Goal: Task Accomplishment & Management: Manage account settings

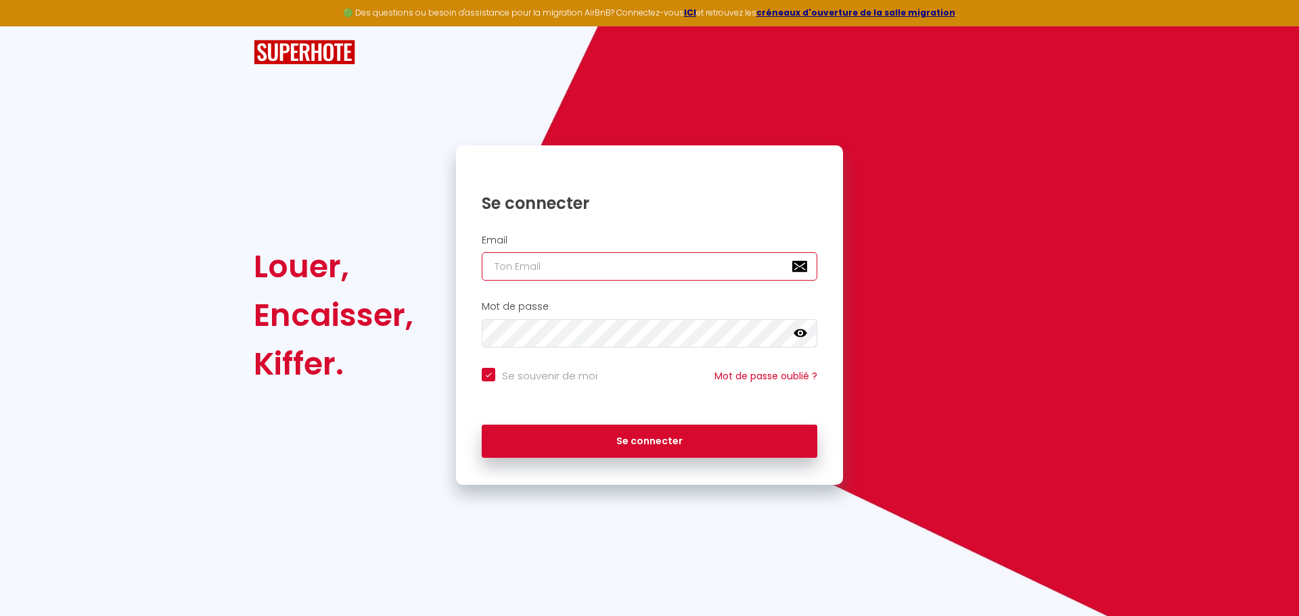
click at [499, 273] on input "email" at bounding box center [650, 266] width 336 height 28
type input "c"
checkbox input "true"
type input "ch"
checkbox input "true"
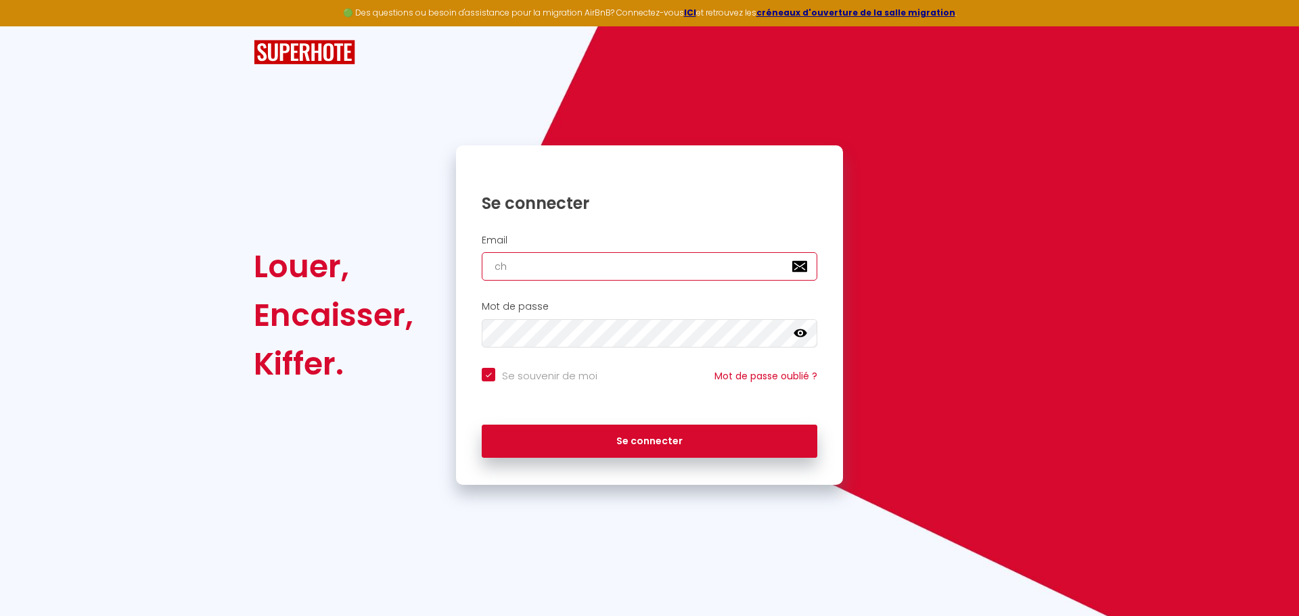
type input "chr"
checkbox input "true"
type input "chri"
checkbox input "true"
type input "[PERSON_NAME]"
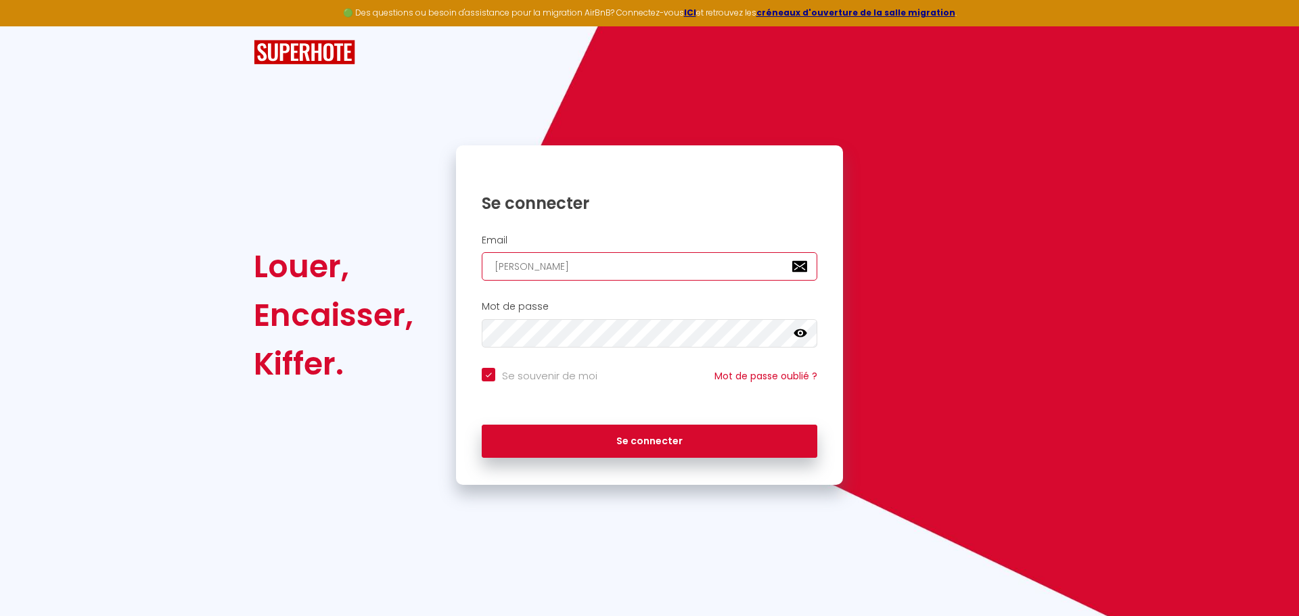
checkbox input "true"
type input "[DEMOGRAPHIC_DATA]"
checkbox input "true"
type input "[DEMOGRAPHIC_DATA]"
checkbox input "true"
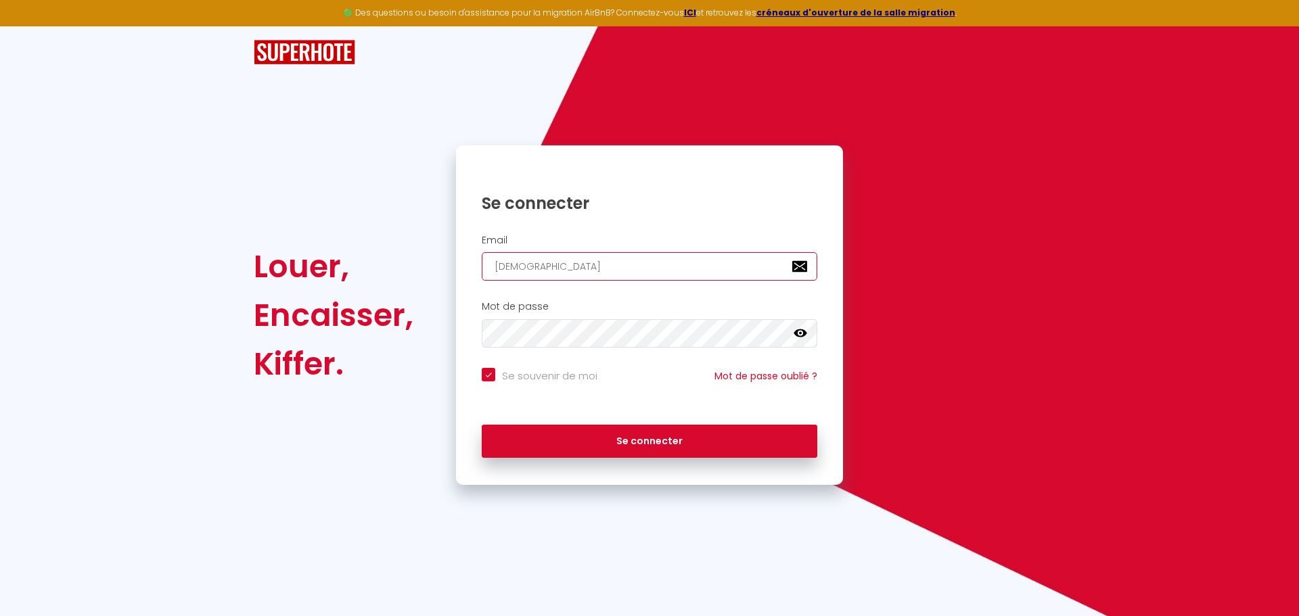
type input "christia"
checkbox input "true"
type input "[DEMOGRAPHIC_DATA]"
checkbox input "true"
type input "[DEMOGRAPHIC_DATA]."
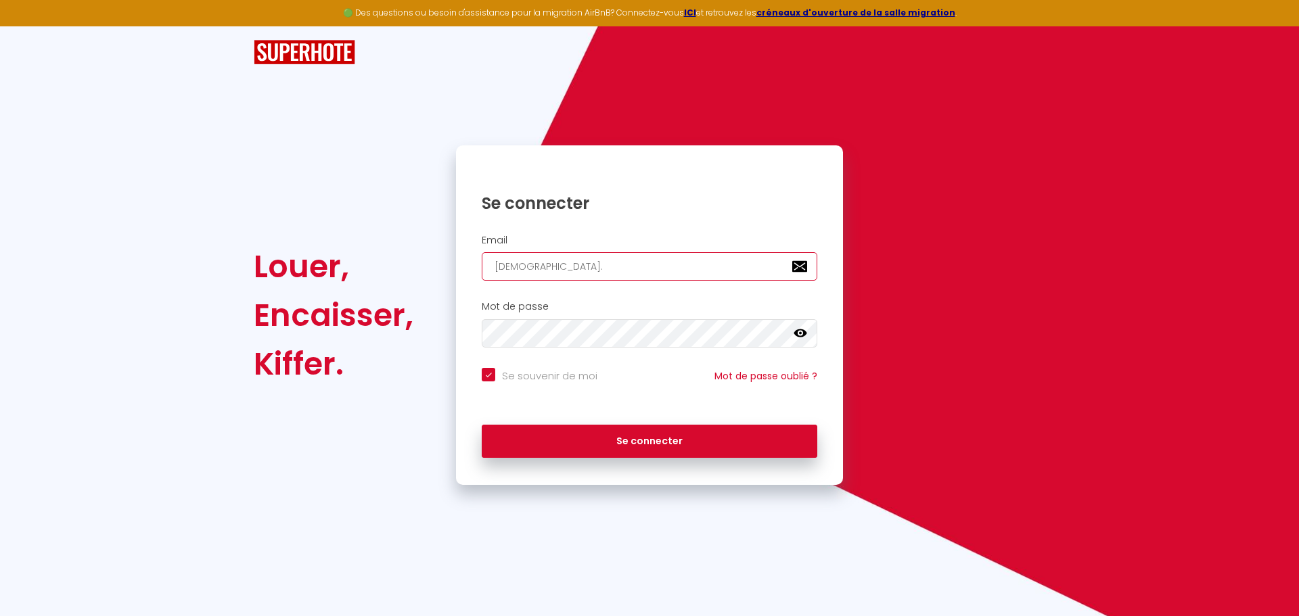
checkbox input "true"
type input "[DEMOGRAPHIC_DATA]b"
checkbox input "true"
type input "[DOMAIN_NAME]"
checkbox input "true"
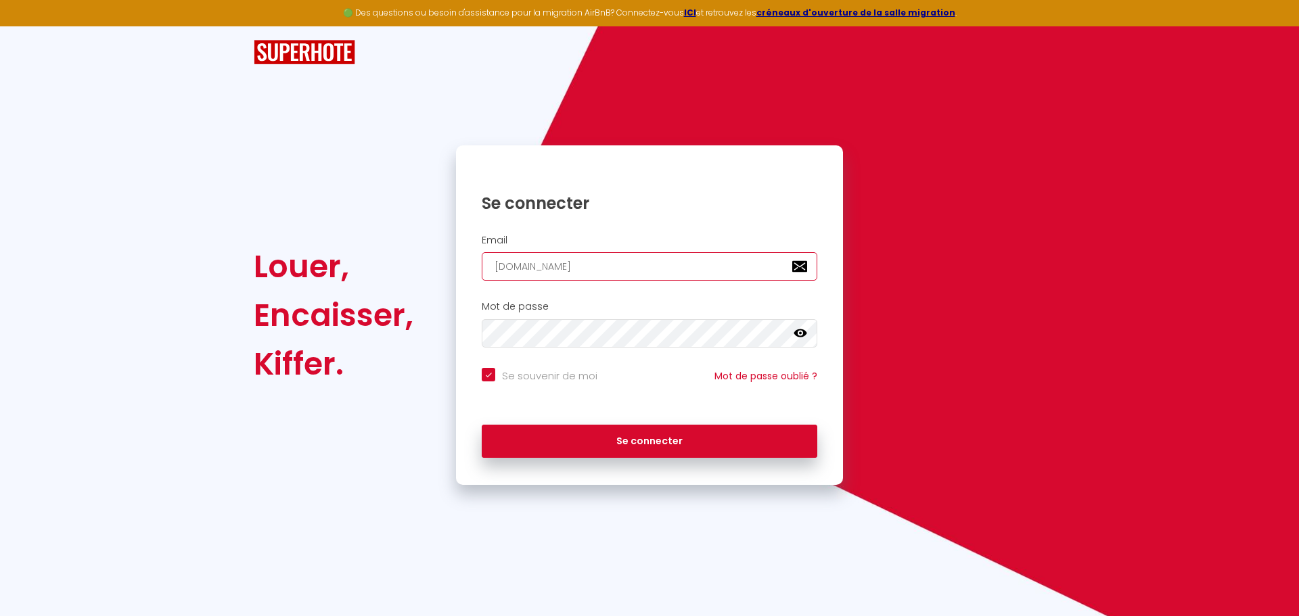
type input "[DEMOGRAPHIC_DATA]ber"
checkbox input "true"
type input "[DEMOGRAPHIC_DATA]bert"
checkbox input "true"
type input "[DEMOGRAPHIC_DATA]berto"
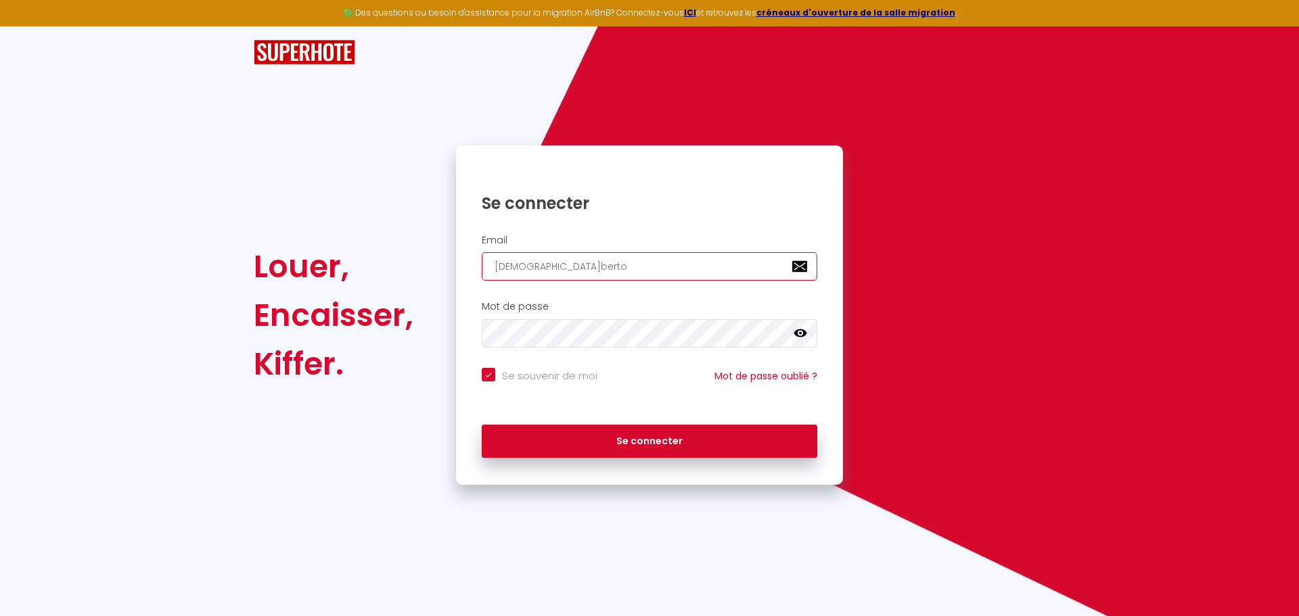
checkbox input "true"
type input "christian.berton"
checkbox input "true"
type input "[DEMOGRAPHIC_DATA]berton6"
checkbox input "true"
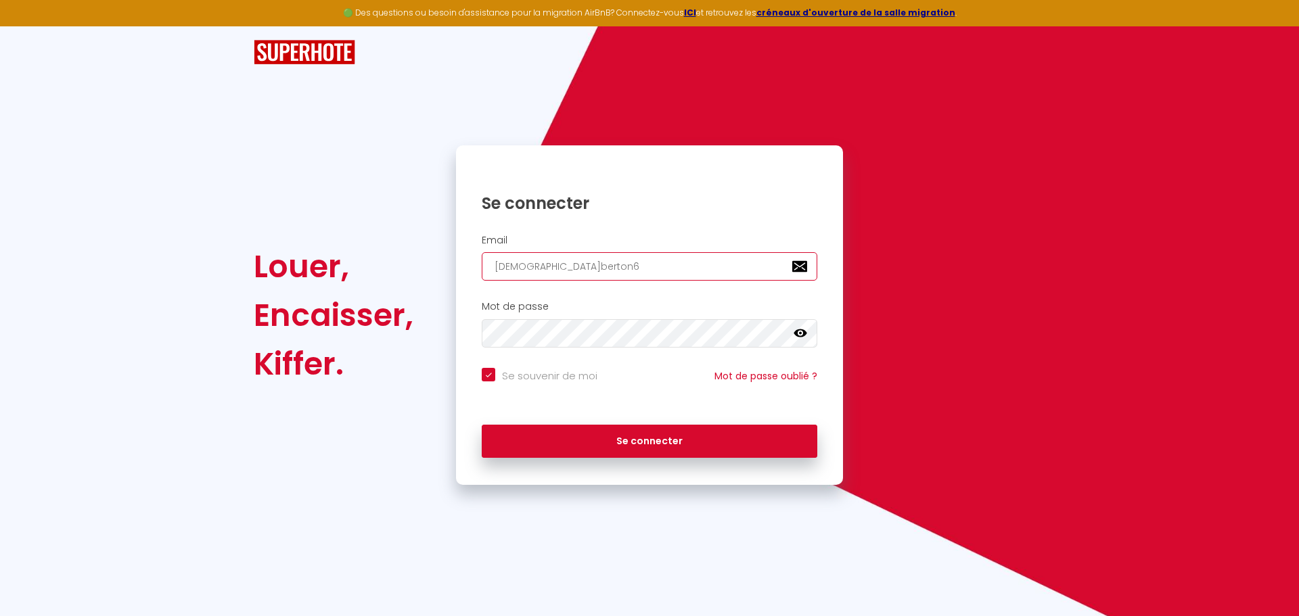
type input "[DEMOGRAPHIC_DATA]berton63"
checkbox input "true"
type input "[DEMOGRAPHIC_DATA]berton63@"
checkbox input "true"
type input "[DEMOGRAPHIC_DATA]"
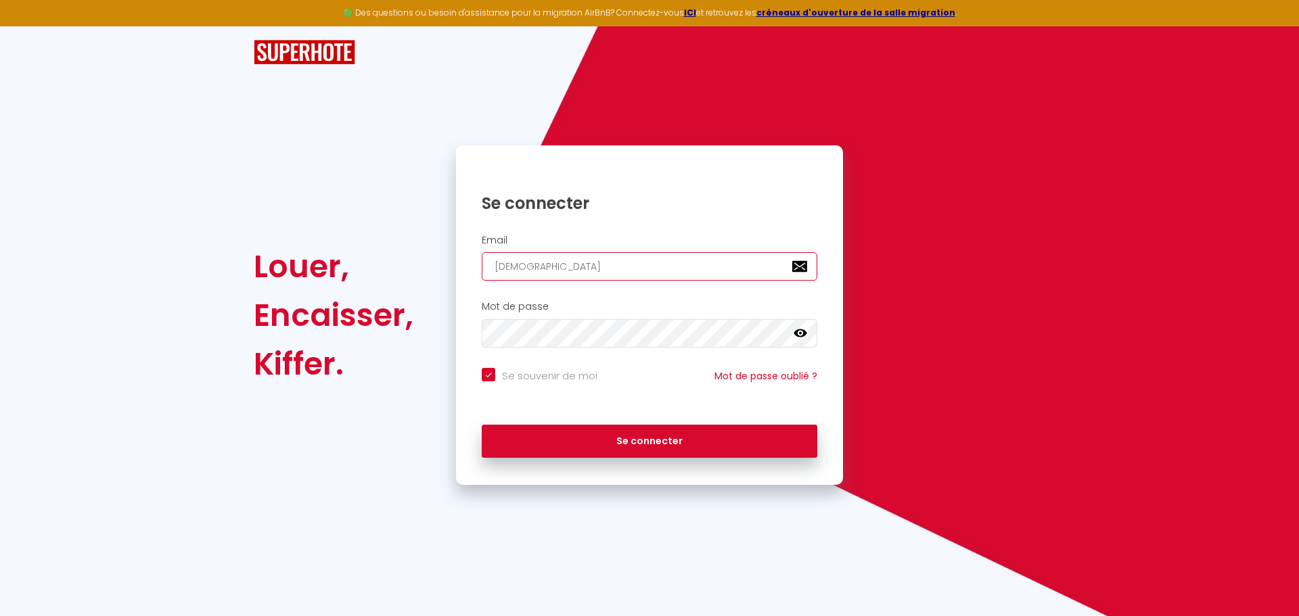
checkbox input "true"
type input "[DEMOGRAPHIC_DATA]"
checkbox input "true"
type input "[DEMOGRAPHIC_DATA]"
checkbox input "true"
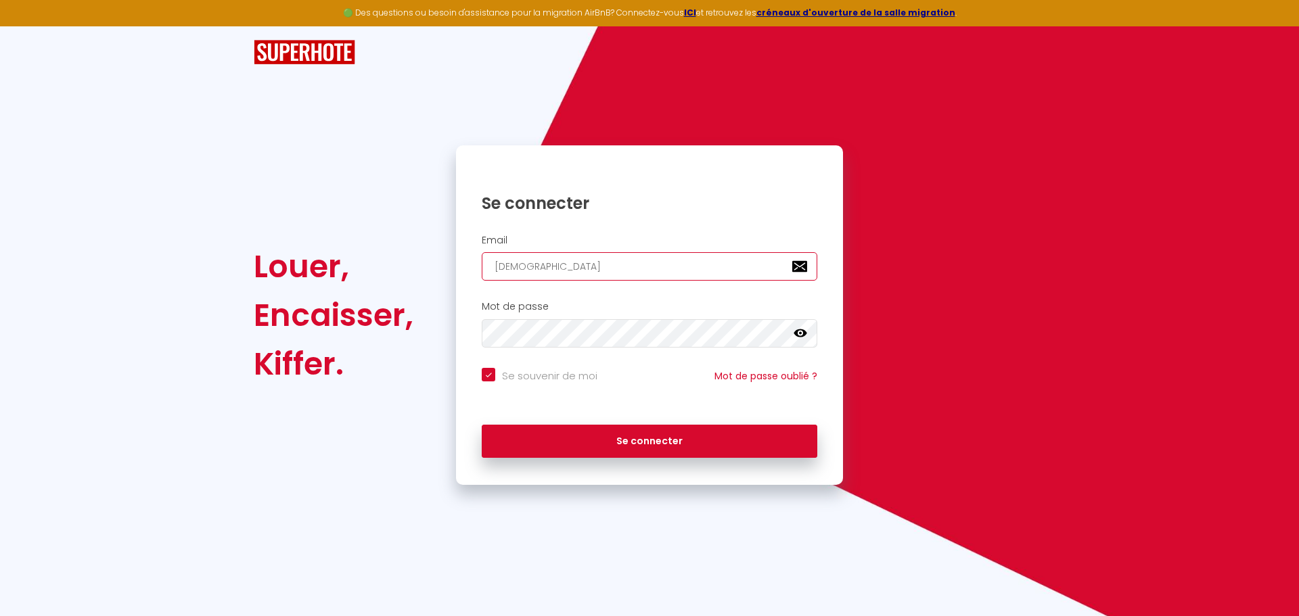
type input "[DEMOGRAPHIC_DATA]"
checkbox input "true"
type input "[DEMOGRAPHIC_DATA]"
checkbox input "true"
type input "[DEMOGRAPHIC_DATA]"
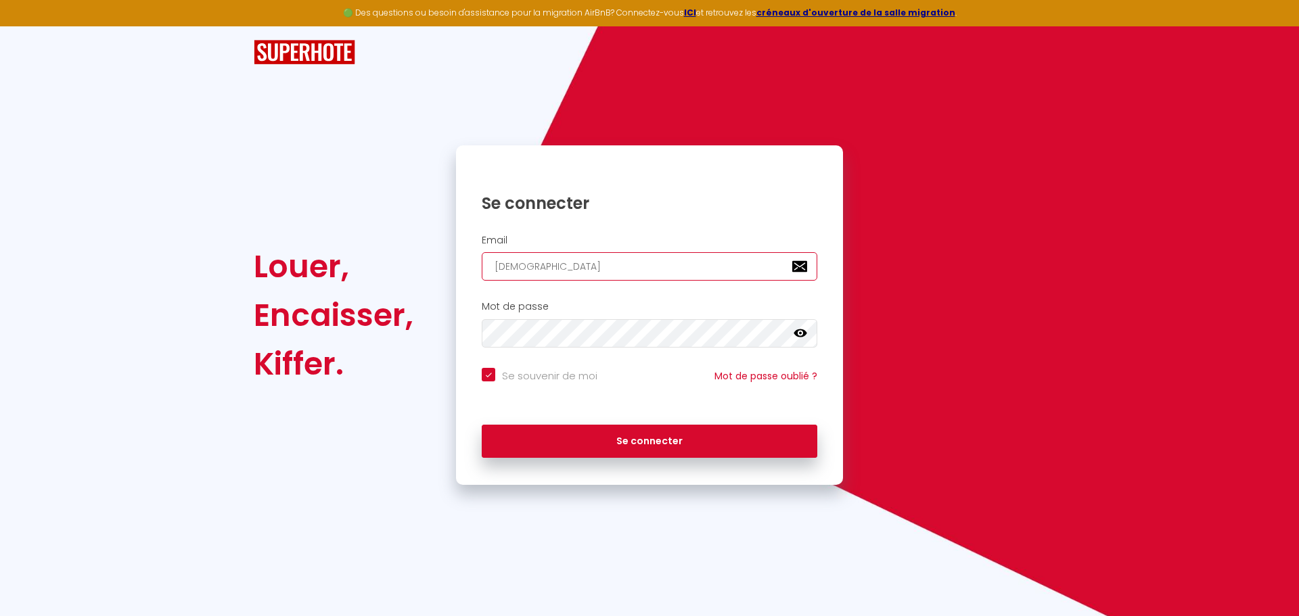
checkbox input "true"
type input "[DEMOGRAPHIC_DATA]."
checkbox input "true"
type input "christian.berton63@orange.f"
checkbox input "true"
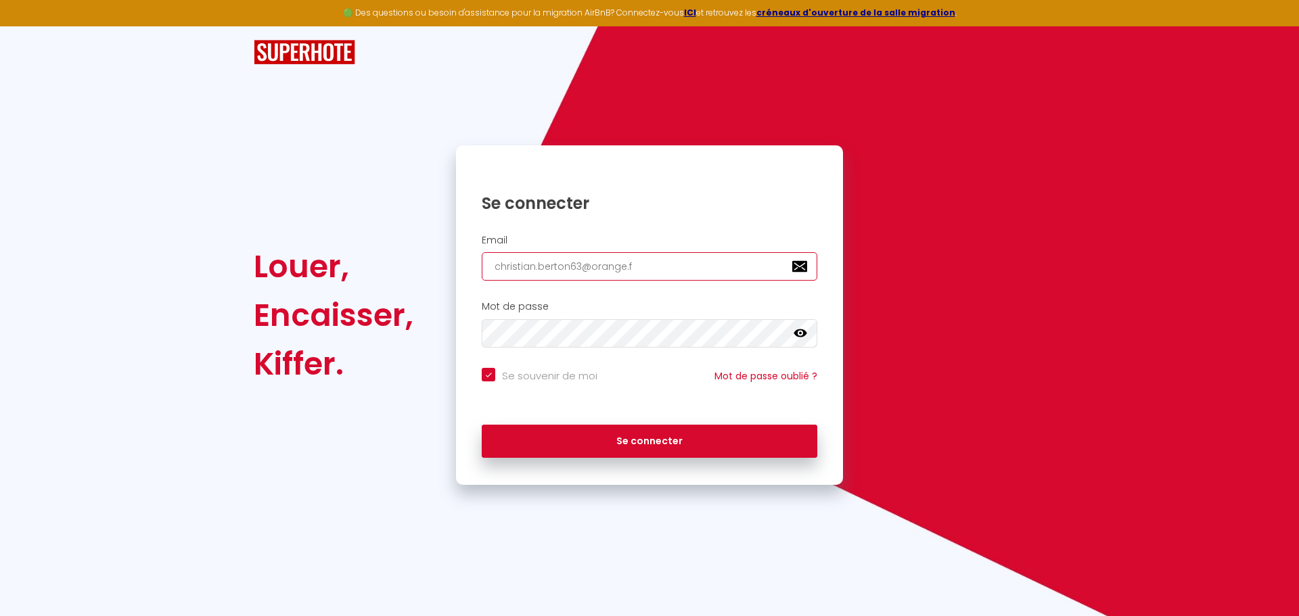
type input "[EMAIL_ADDRESS][DOMAIN_NAME]"
checkbox input "true"
type input "[EMAIL_ADDRESS][DOMAIN_NAME]"
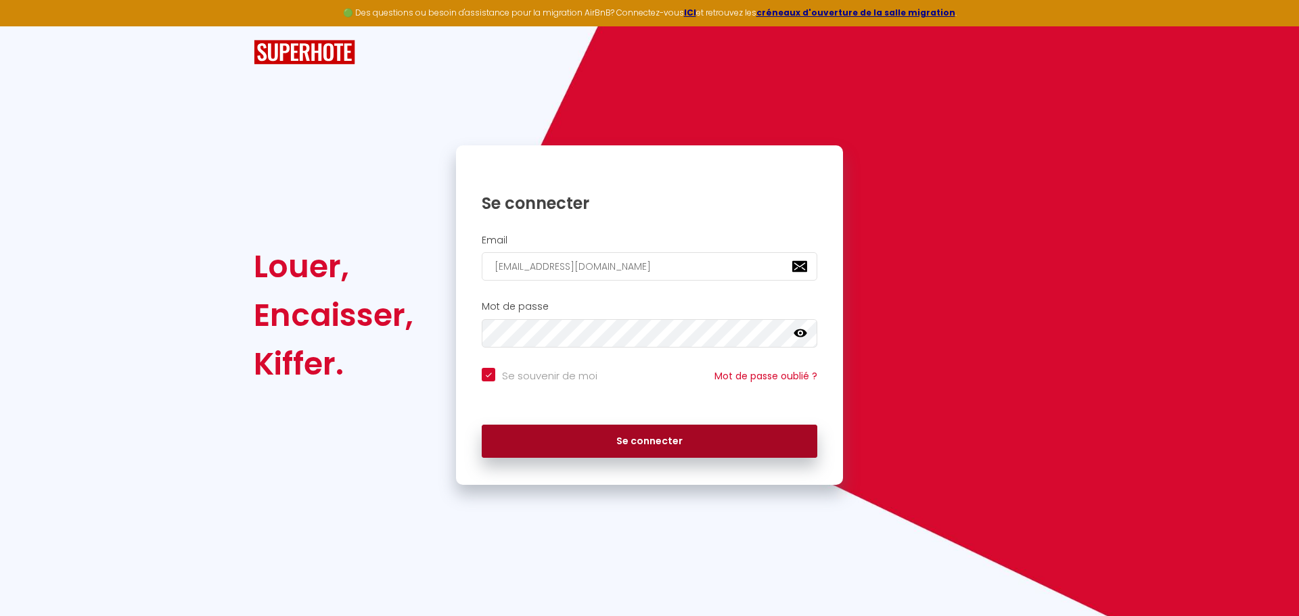
click at [658, 439] on button "Se connecter" at bounding box center [650, 442] width 336 height 34
checkbox input "true"
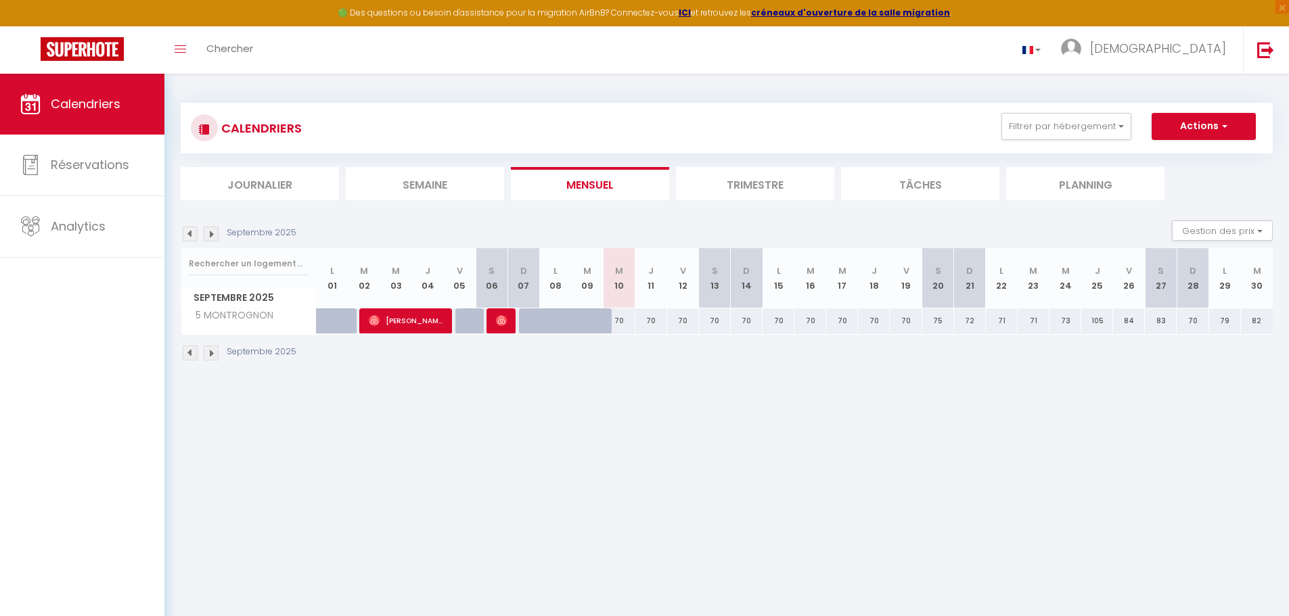
click at [198, 350] on div "Septembre 2025" at bounding box center [241, 353] width 120 height 15
click at [198, 352] on div "Septembre 2025" at bounding box center [241, 353] width 120 height 15
click at [209, 353] on img at bounding box center [211, 353] width 15 height 15
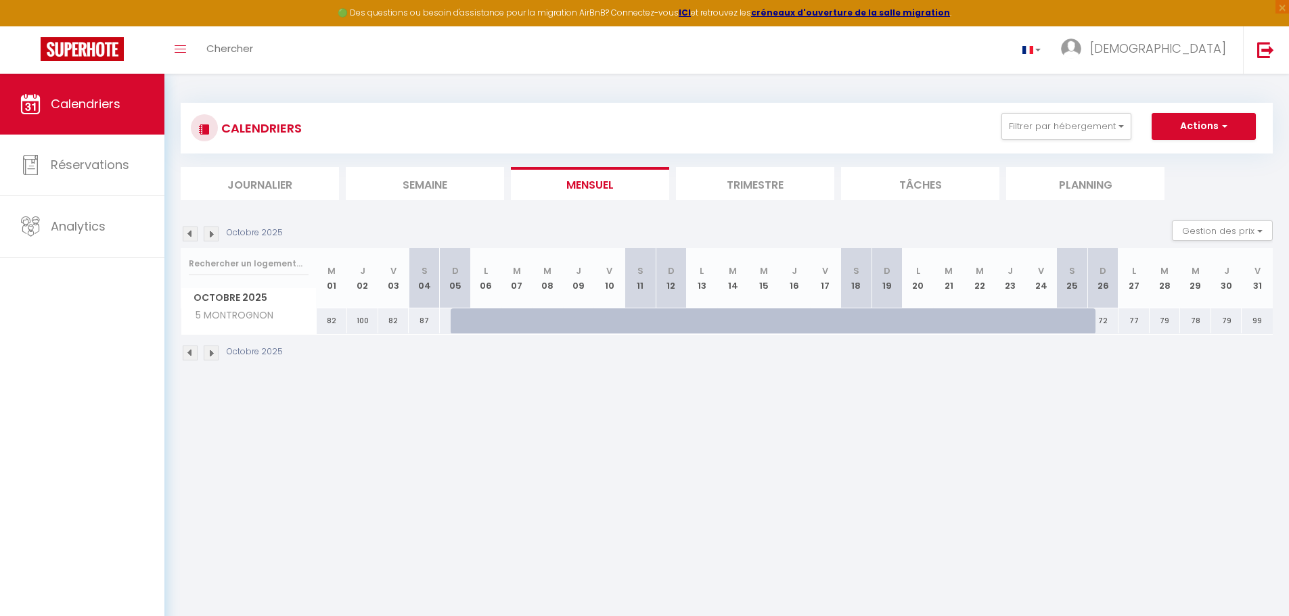
click at [190, 349] on img at bounding box center [190, 353] width 15 height 15
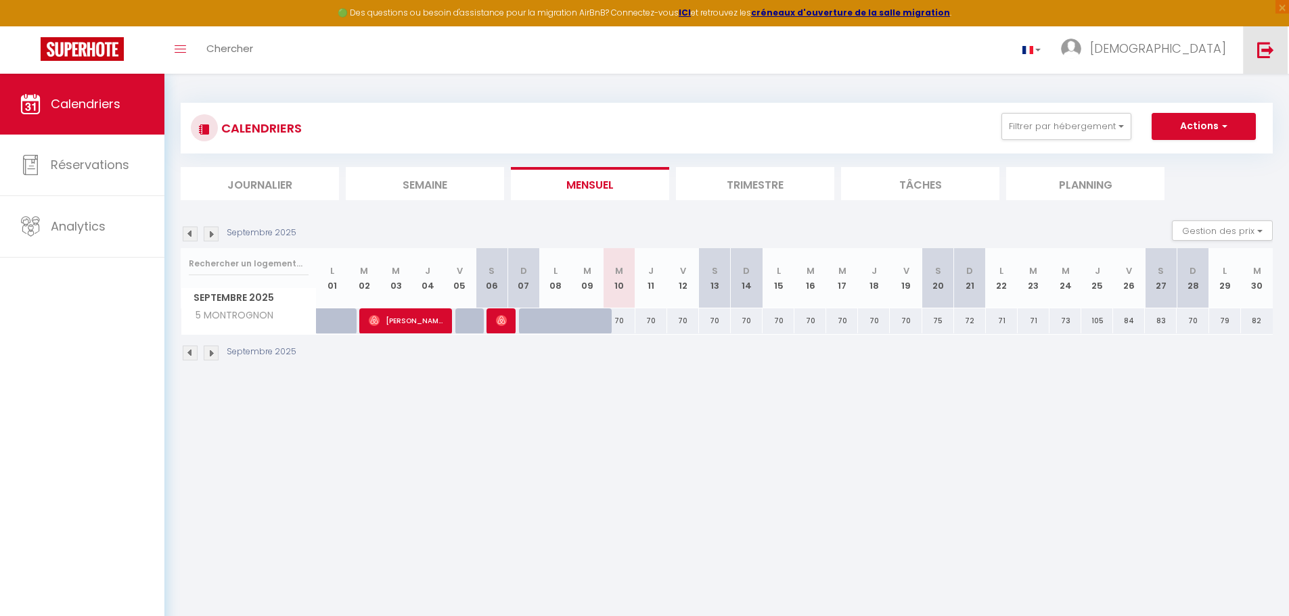
click at [1264, 47] on img at bounding box center [1265, 49] width 17 height 17
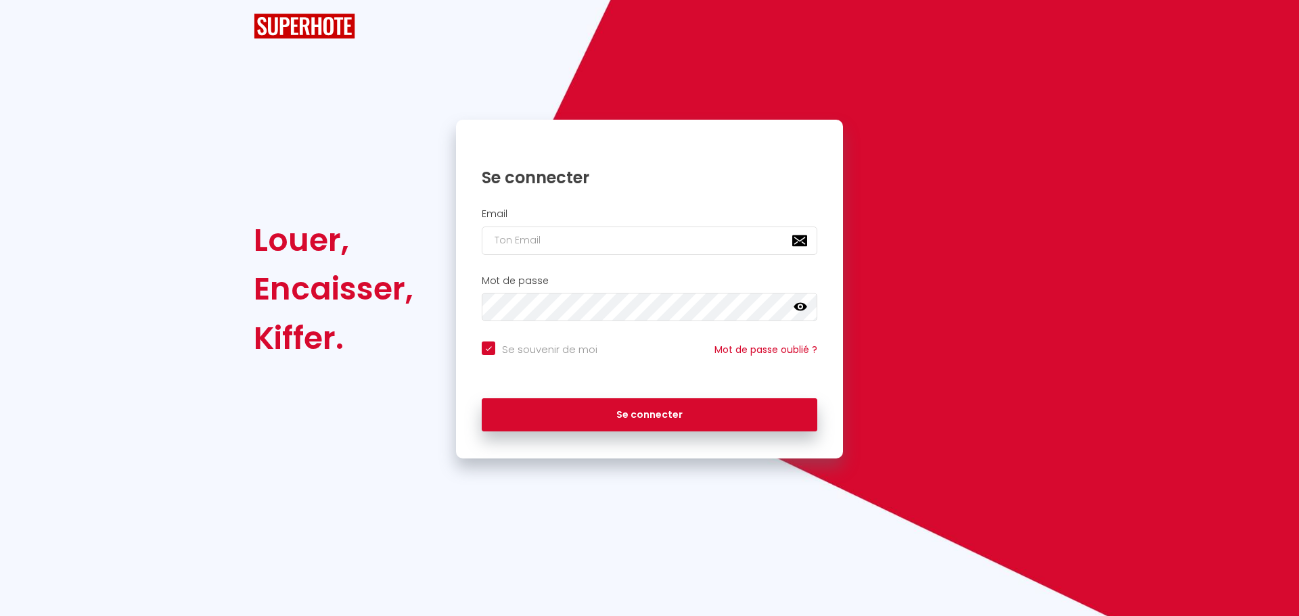
checkbox input "true"
